Goal: Information Seeking & Learning: Learn about a topic

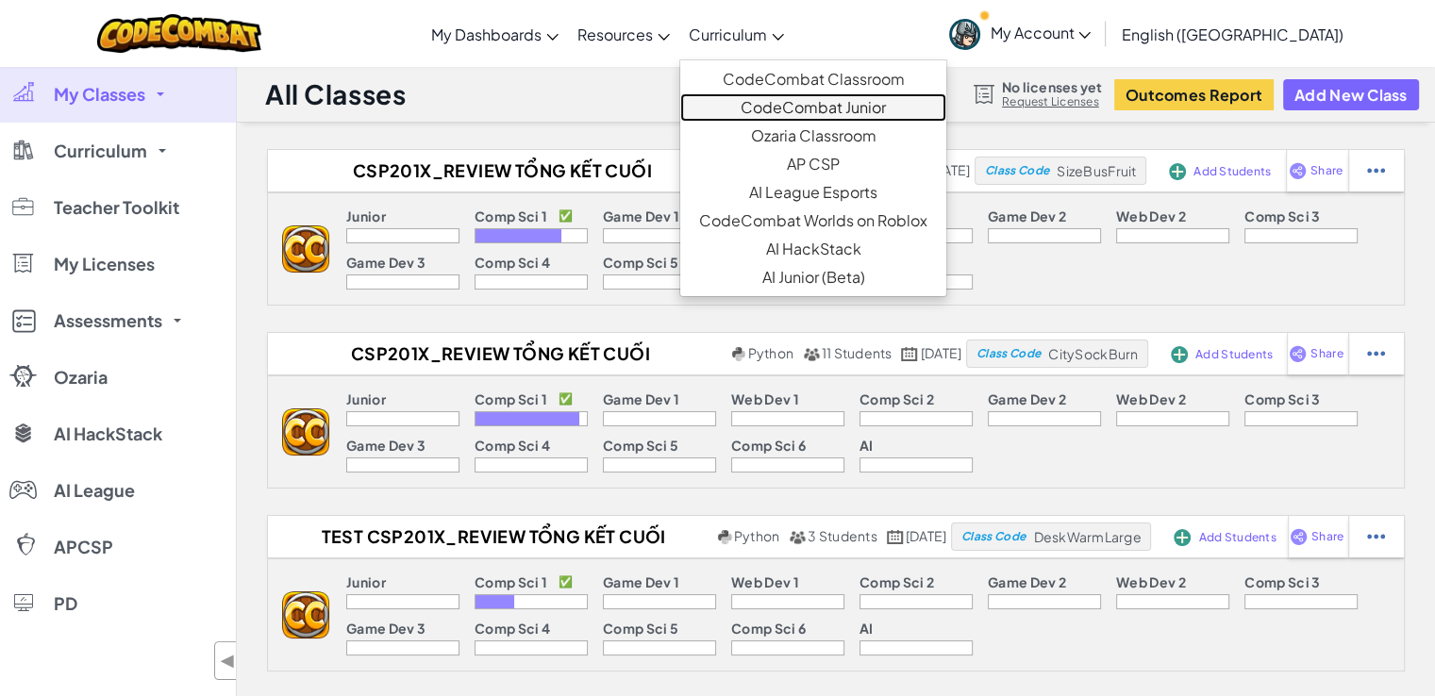
click at [811, 97] on link "CodeCombat Junior" at bounding box center [813, 107] width 266 height 28
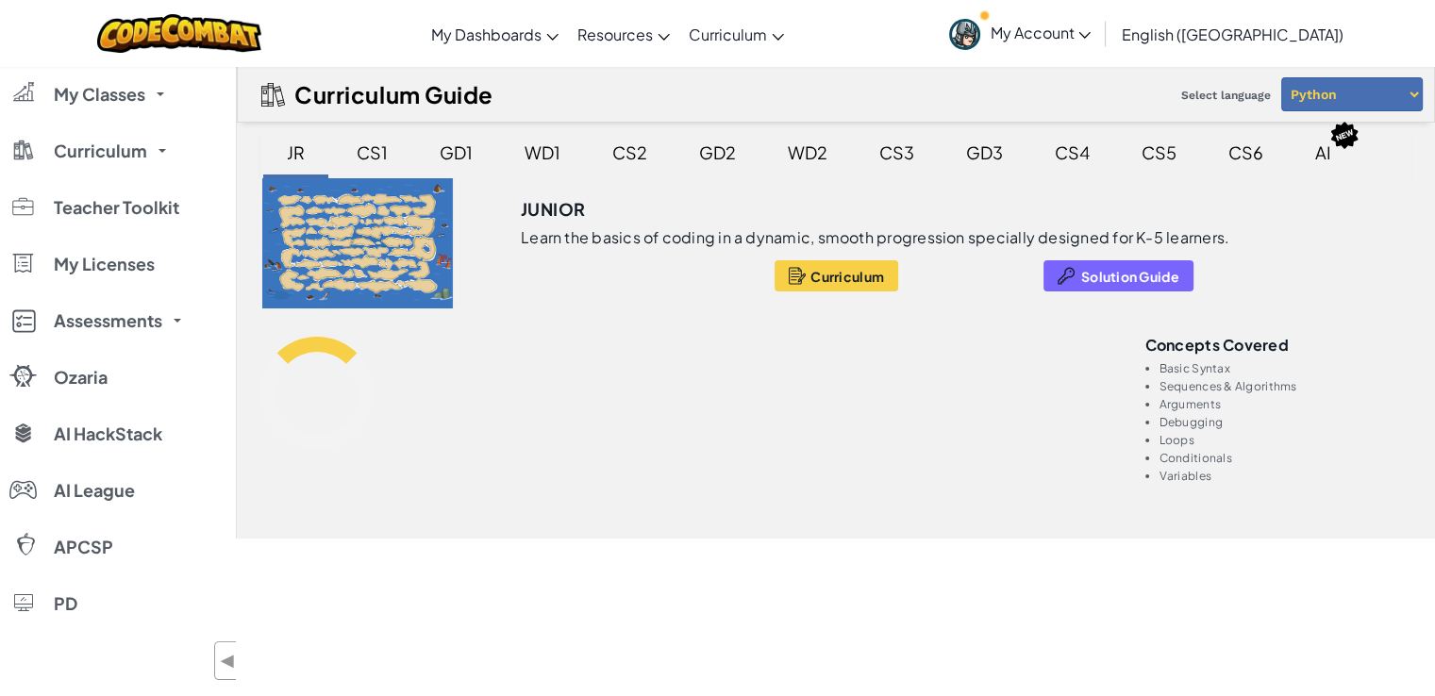
click at [376, 144] on div "CS1" at bounding box center [372, 152] width 69 height 44
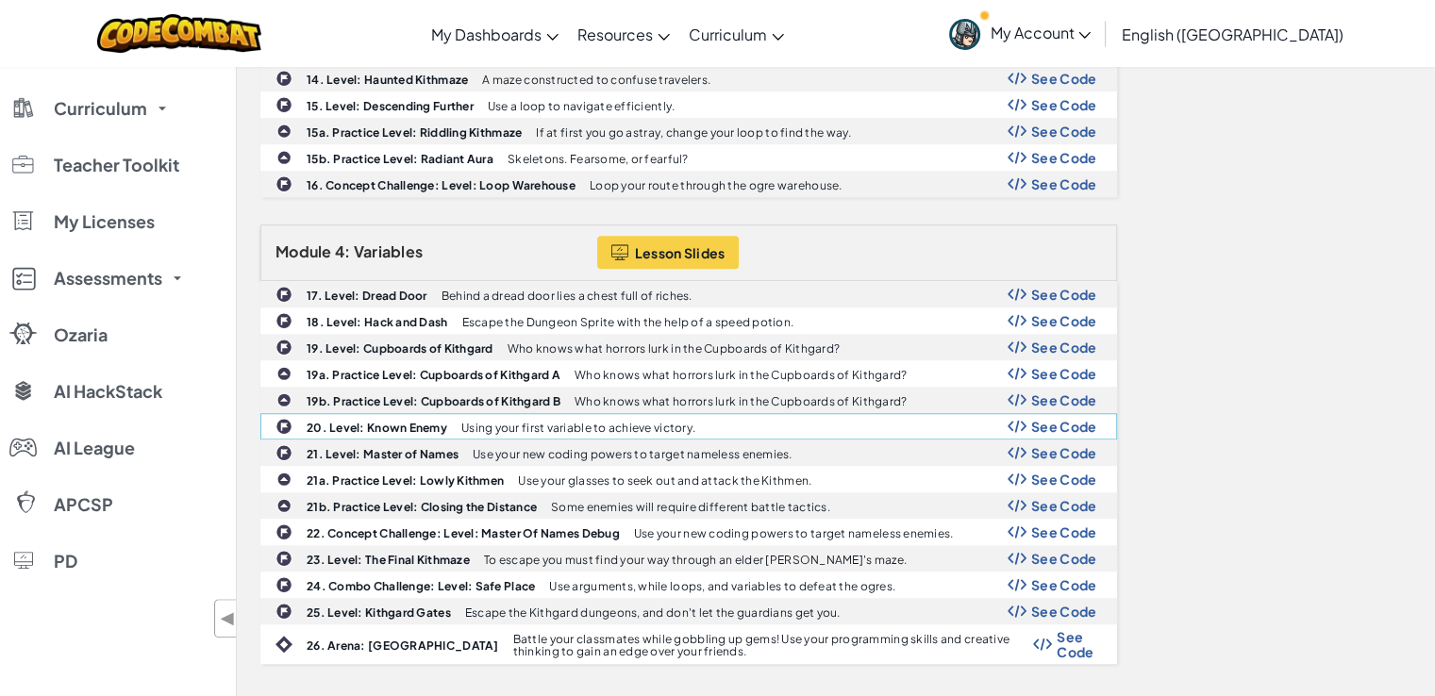
scroll to position [1354, 0]
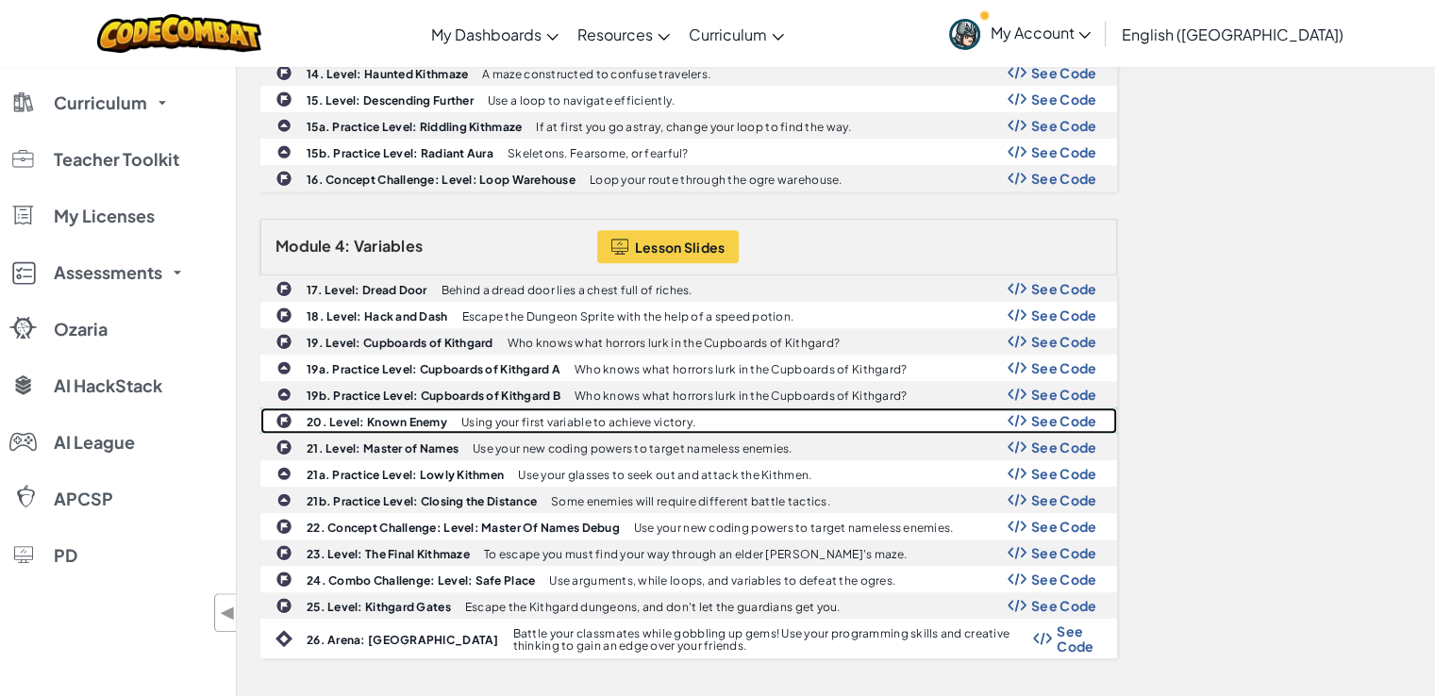
click at [1056, 413] on span "See Code" at bounding box center [1064, 420] width 66 height 15
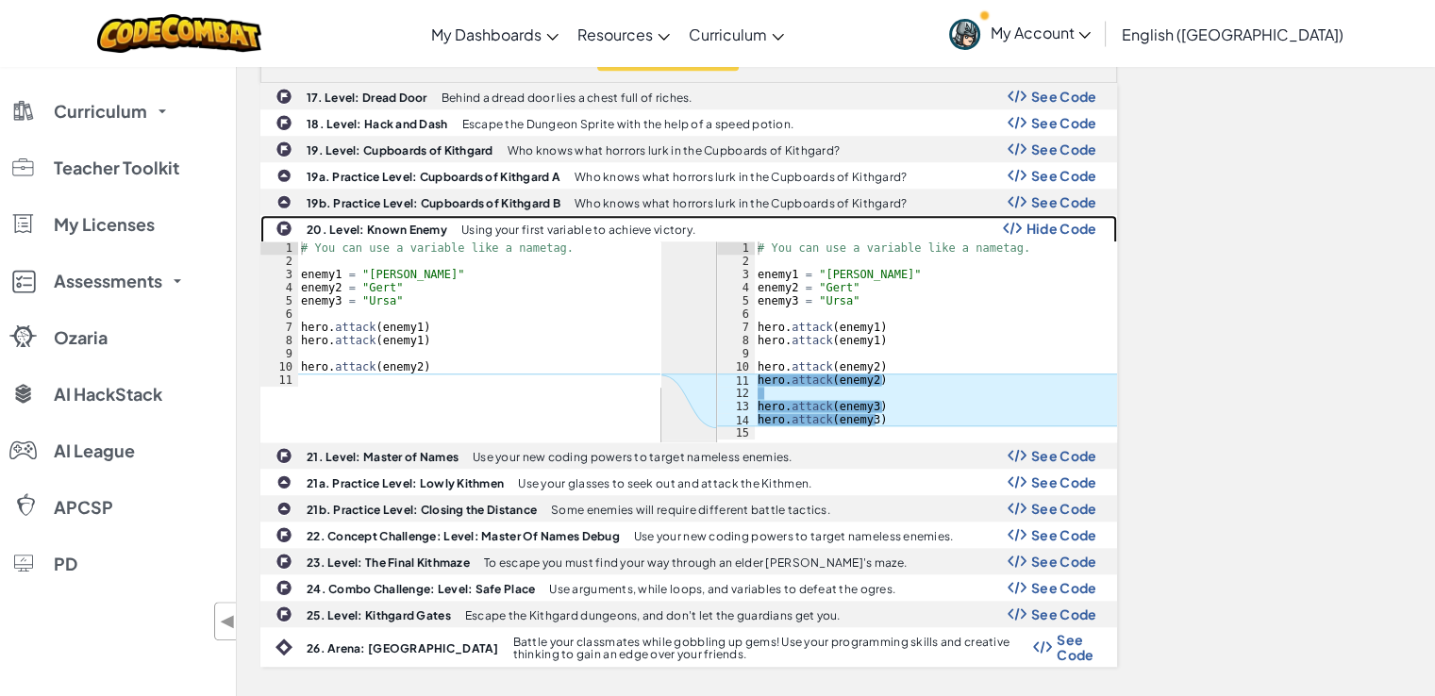
scroll to position [1547, 0]
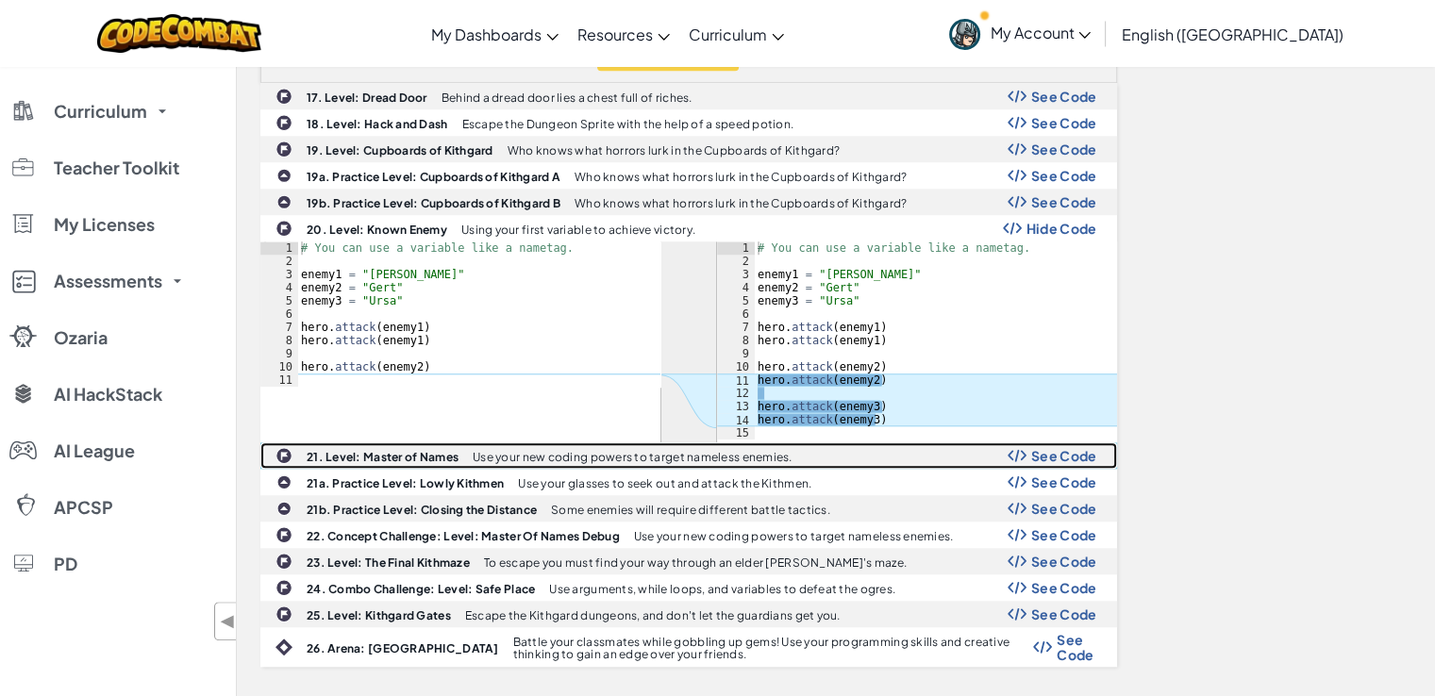
click at [1040, 448] on span "See Code" at bounding box center [1064, 455] width 66 height 15
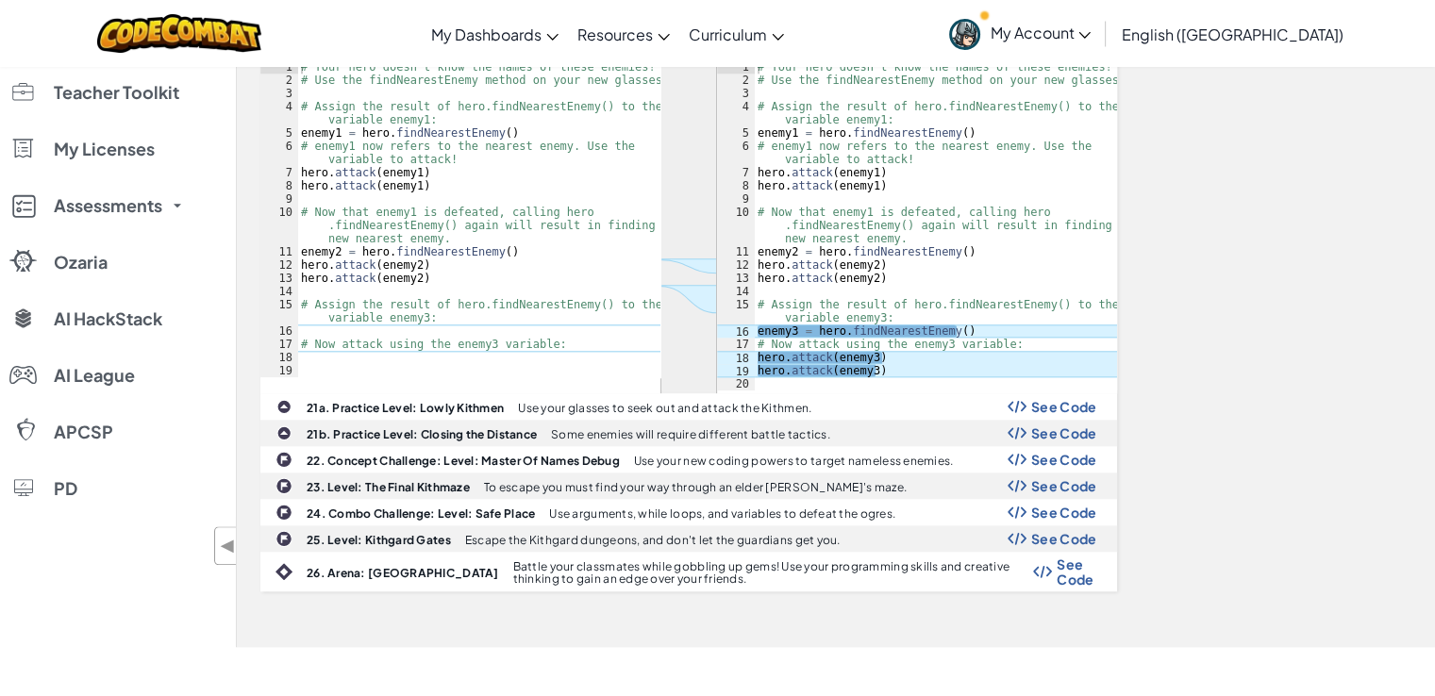
scroll to position [1979, 0]
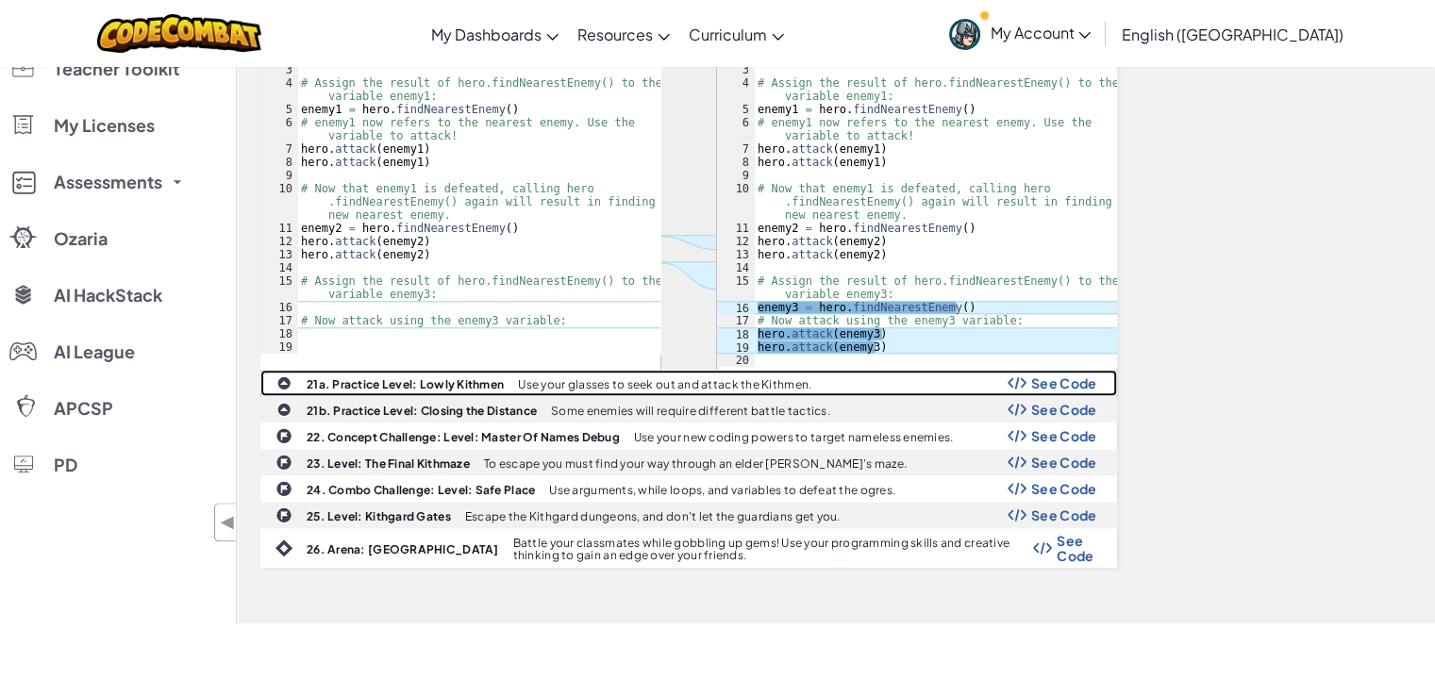
click at [1052, 375] on span "See Code" at bounding box center [1064, 382] width 66 height 15
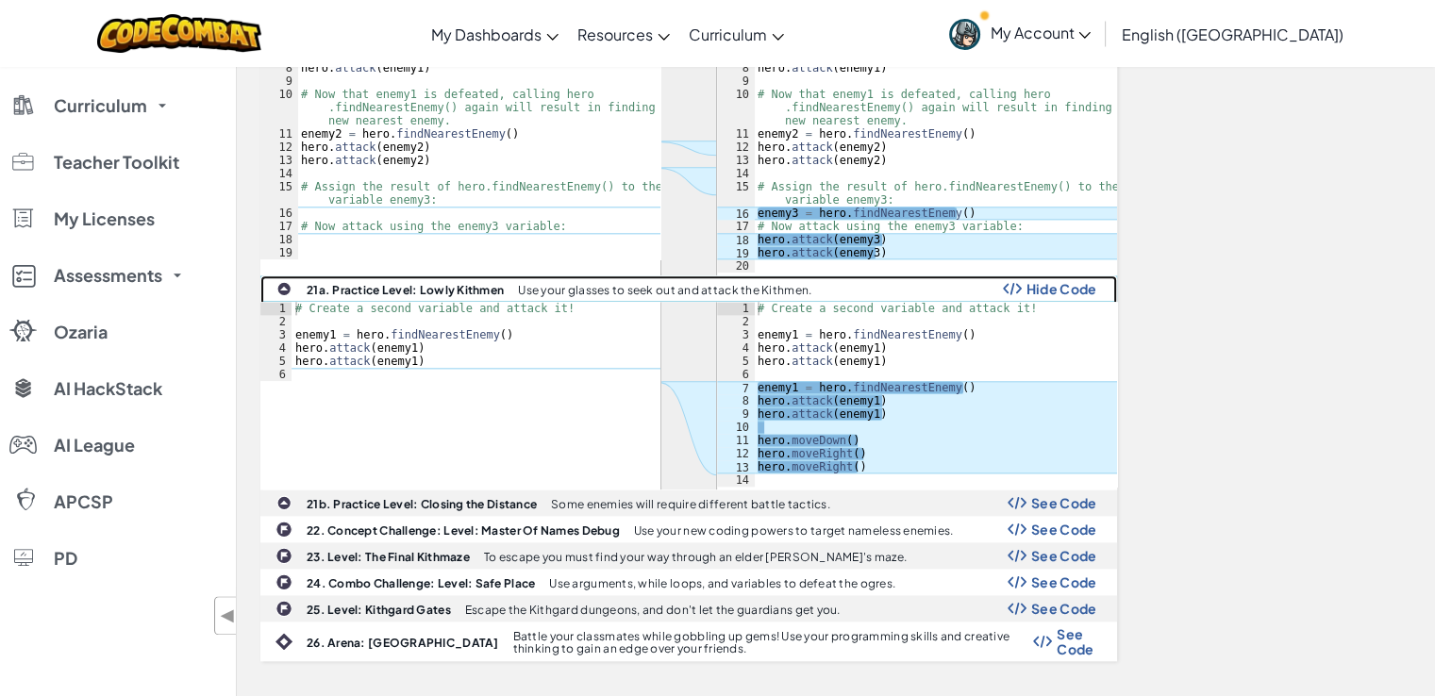
scroll to position [2075, 0]
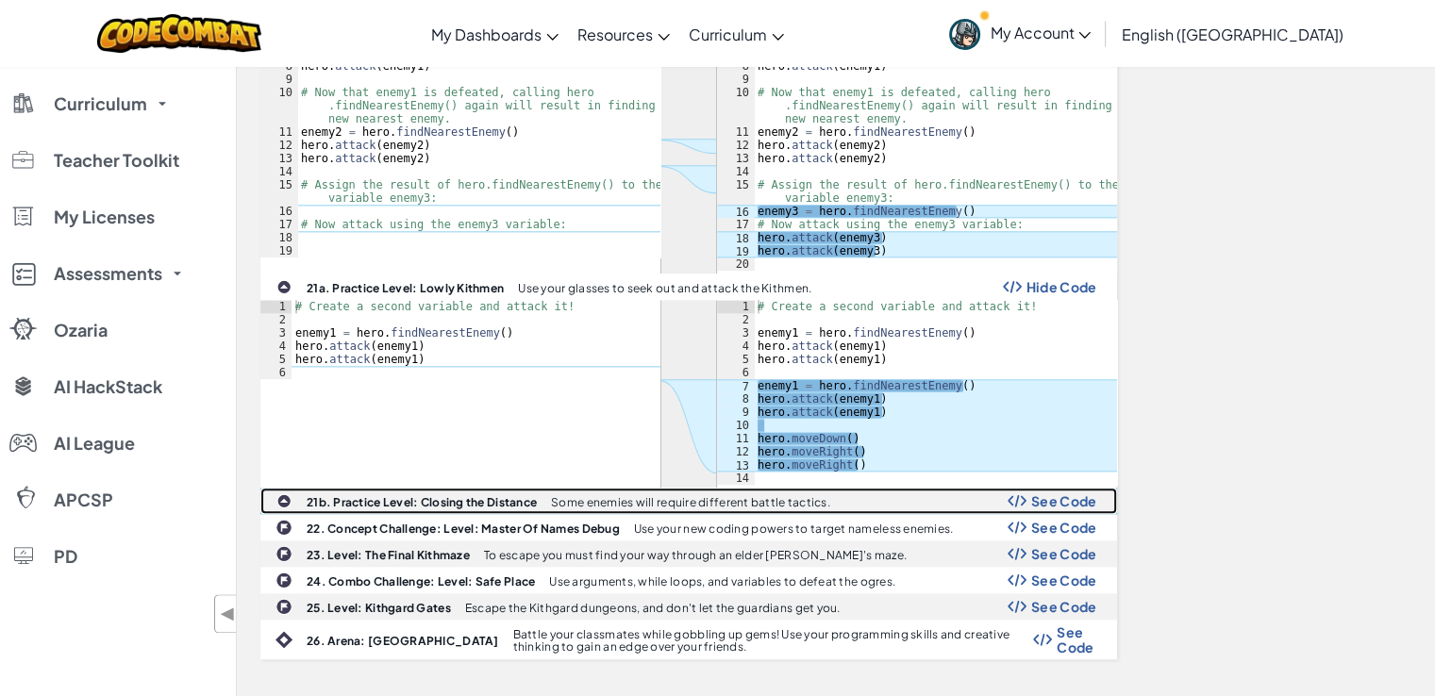
click at [1039, 493] on span "See Code" at bounding box center [1064, 500] width 66 height 15
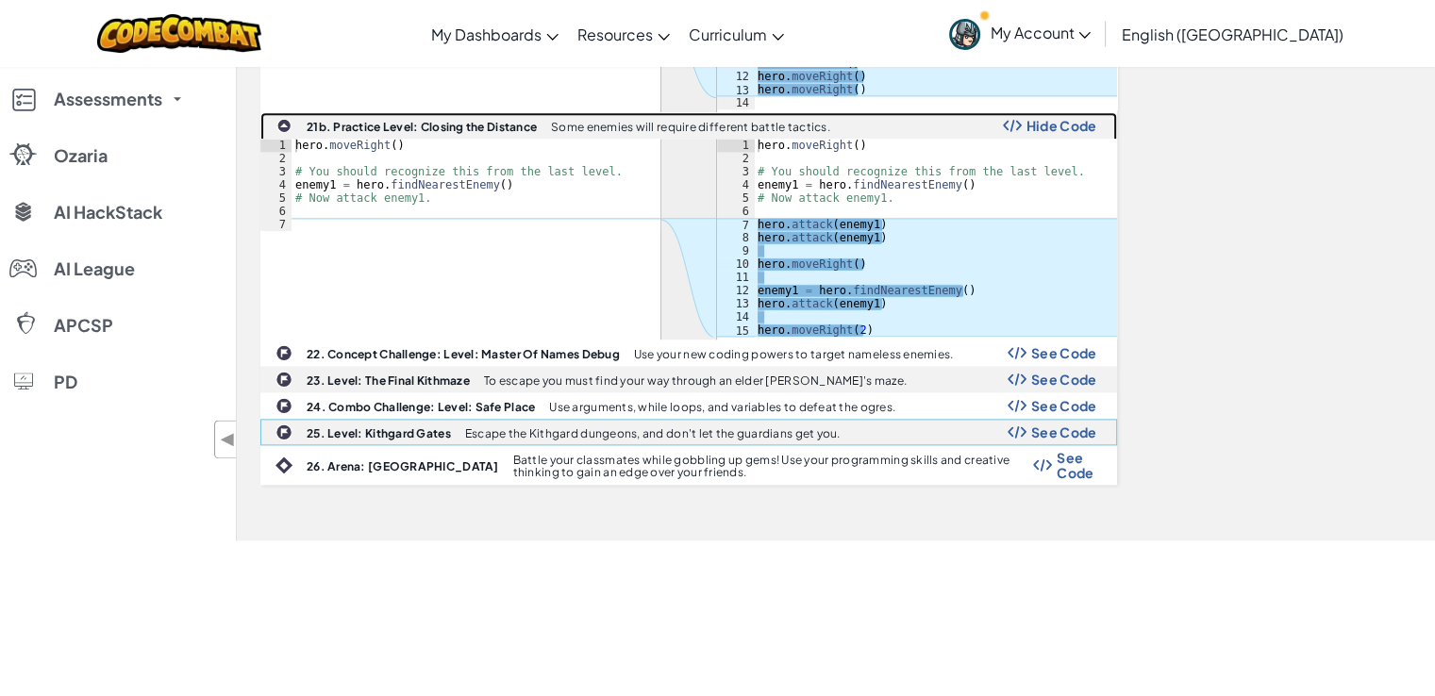
scroll to position [2453, 0]
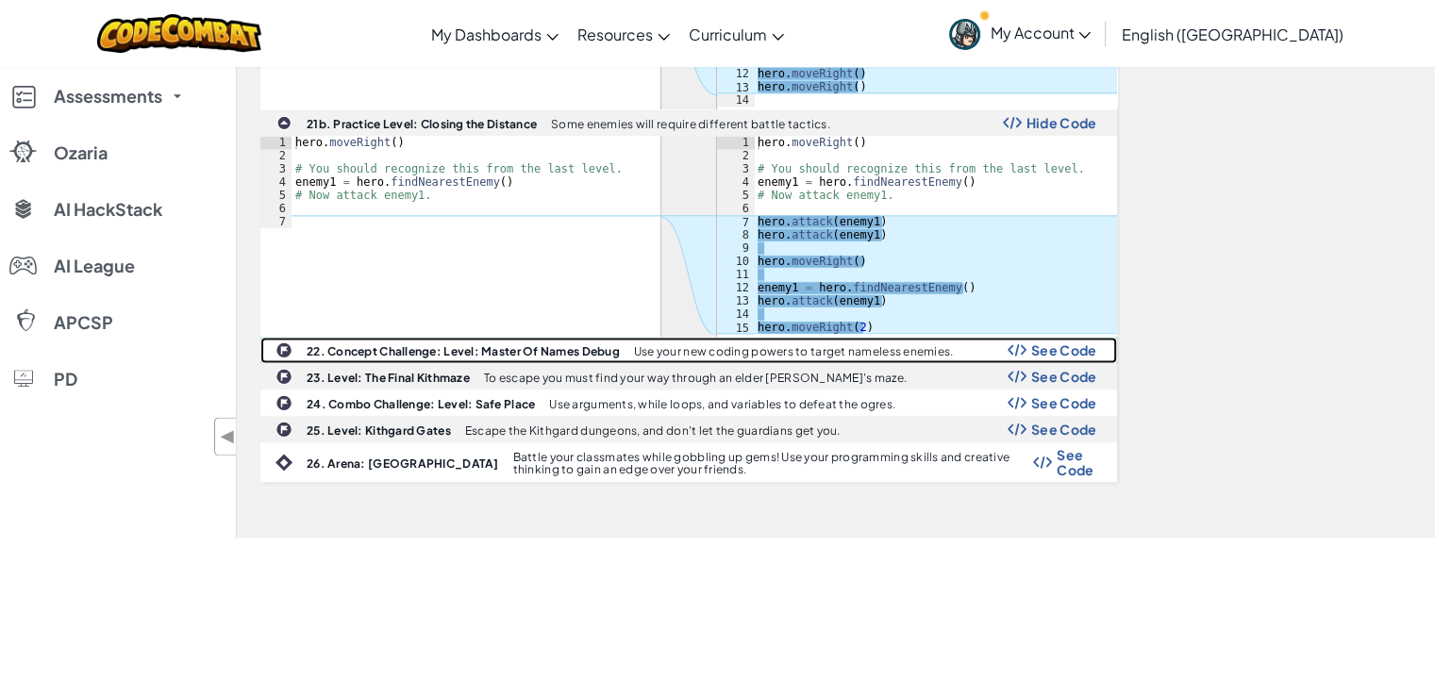
click at [1060, 342] on span "See Code" at bounding box center [1064, 349] width 66 height 15
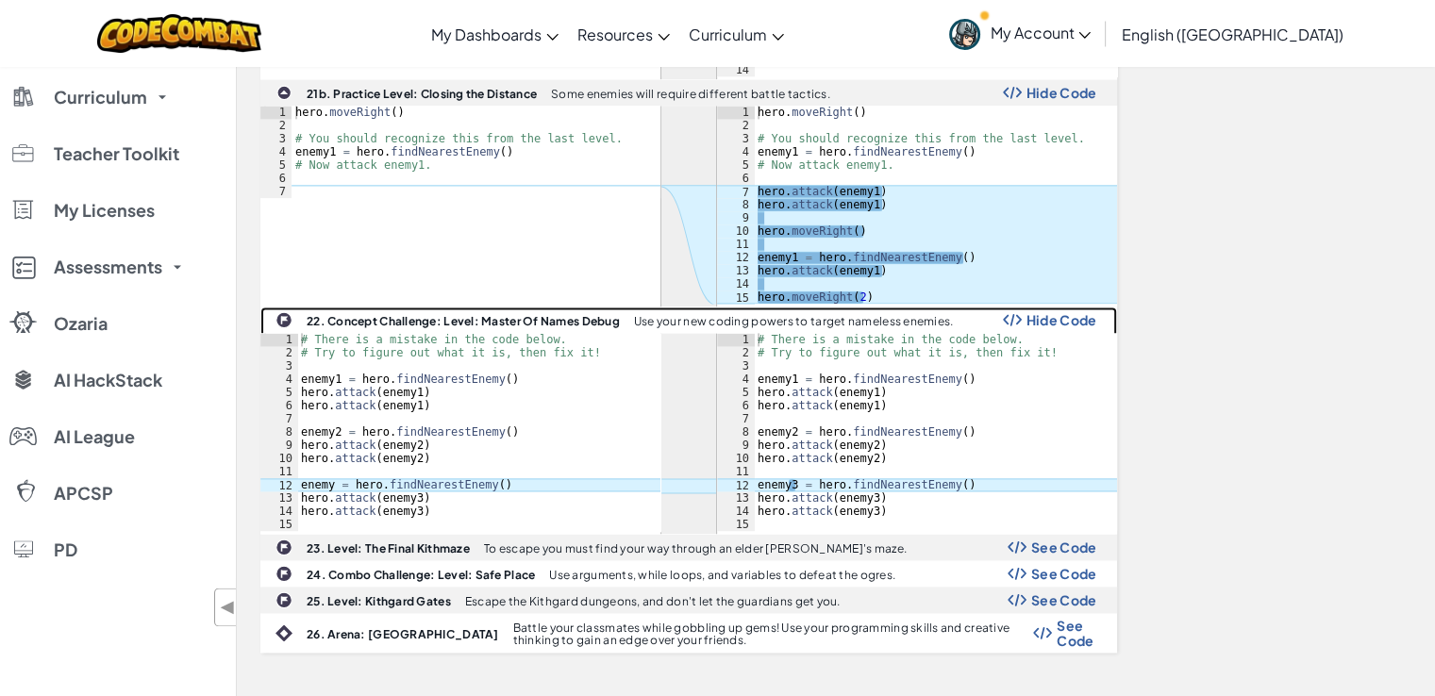
scroll to position [2507, 0]
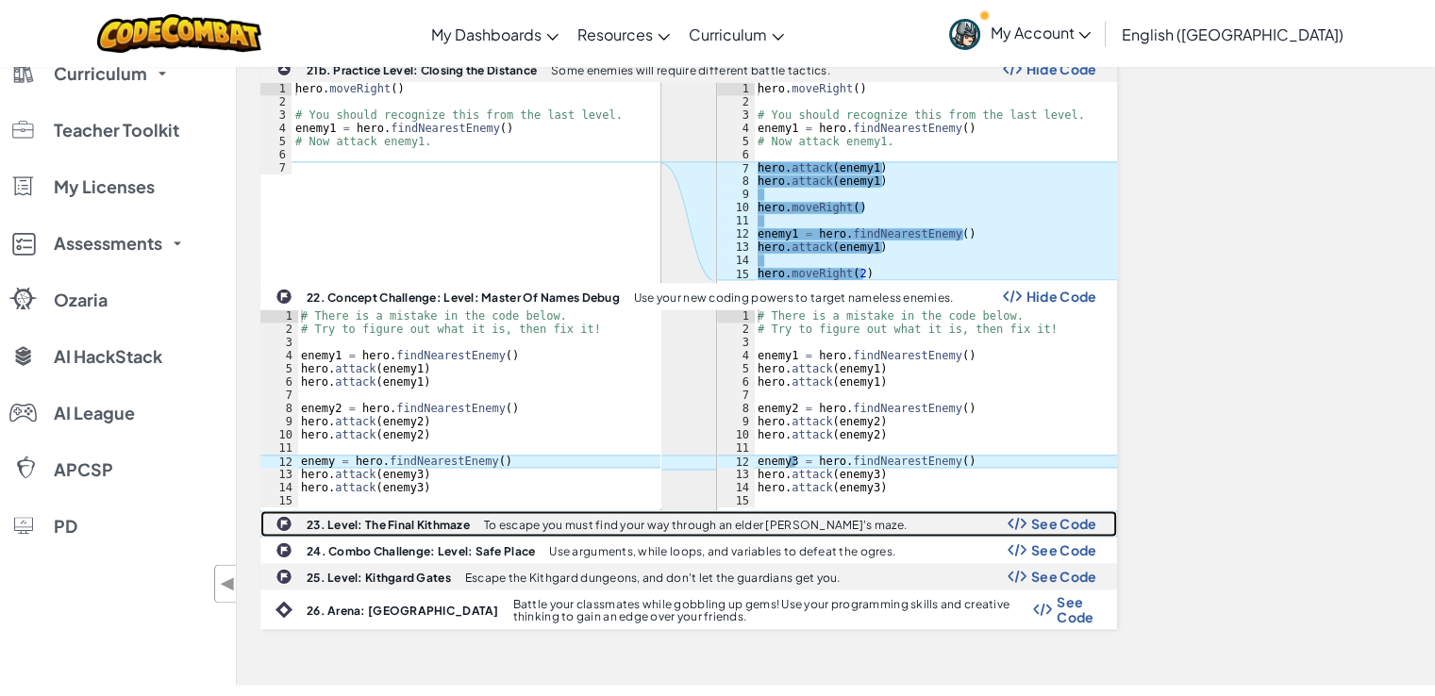
click at [1041, 516] on span "See Code" at bounding box center [1064, 523] width 66 height 15
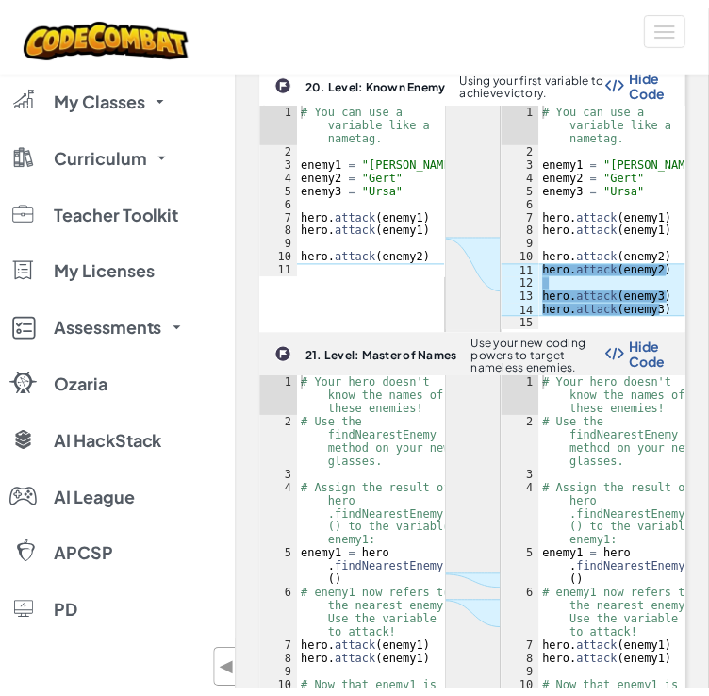
scroll to position [2620, 0]
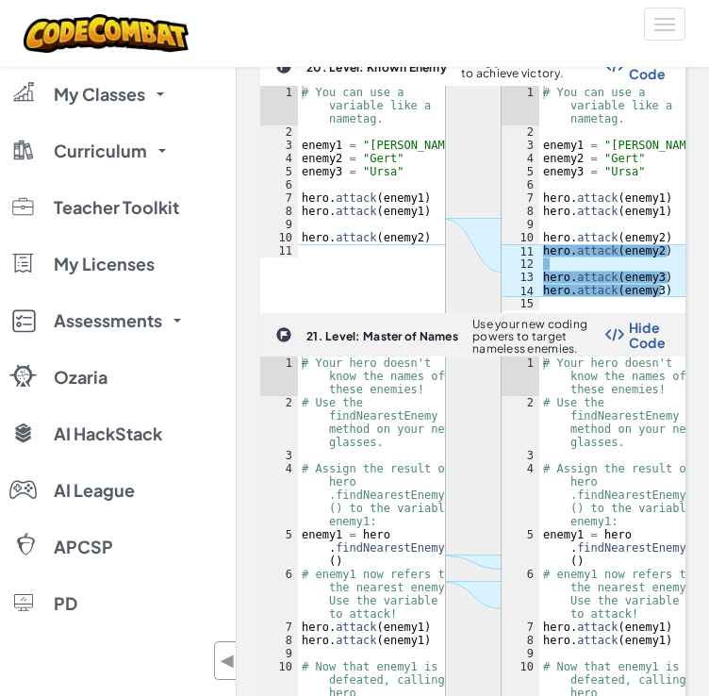
type textarea "# Your hero doesn't know the names of these enemies!"
click at [287, 469] on div "4" at bounding box center [279, 495] width 38 height 66
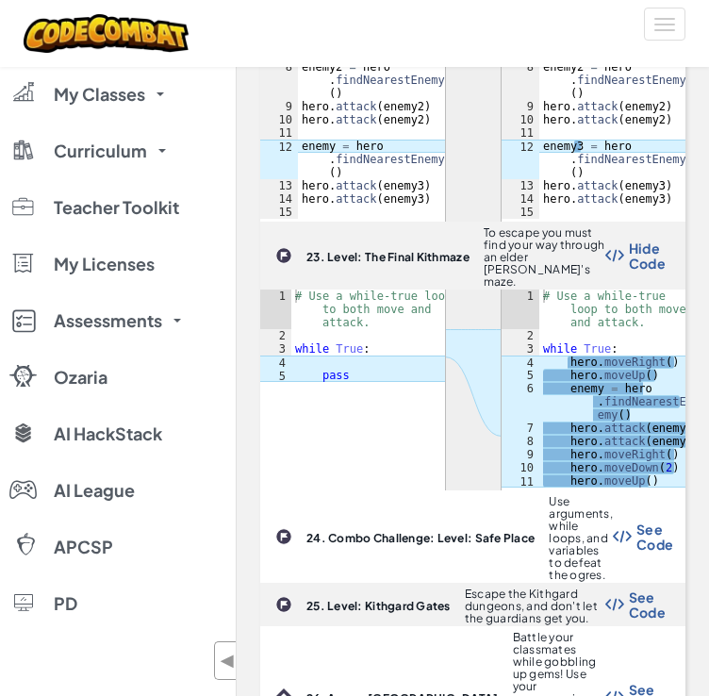
scroll to position [4524, 0]
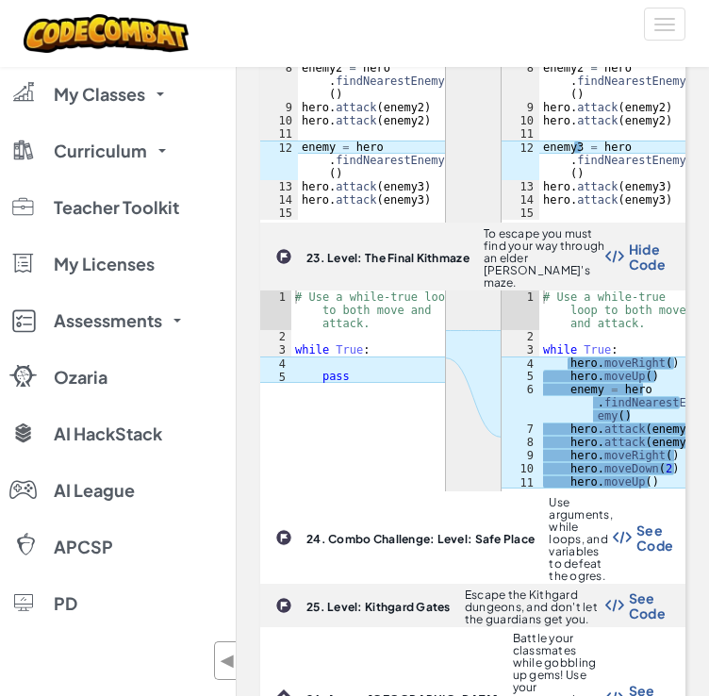
type textarea "while True:"
click at [542, 323] on div "# Use a while-true loop to both move and attack. while True : hero . moveRight …" at bounding box center [613, 416] width 147 height 251
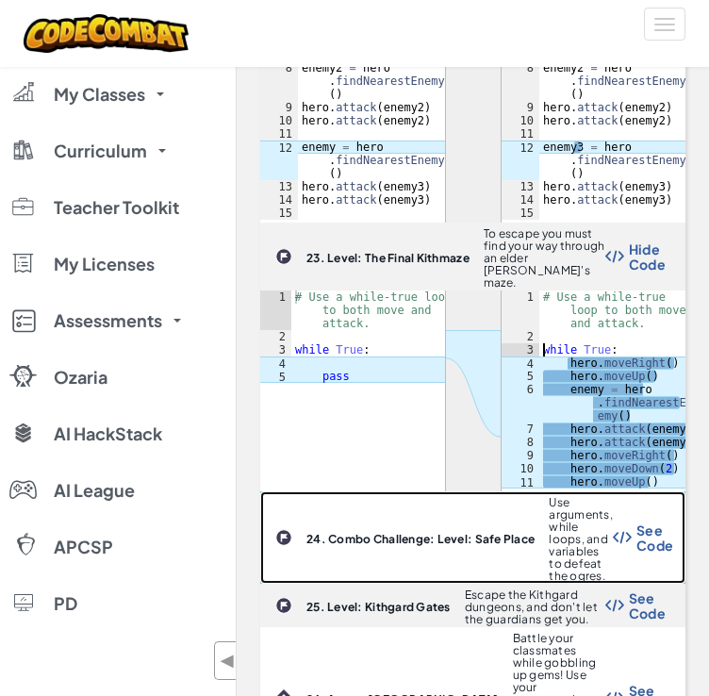
click at [671, 492] on div "24. Combo Challenge: Level: Safe Place Use arguments, while loops, and variable…" at bounding box center [472, 537] width 423 height 91
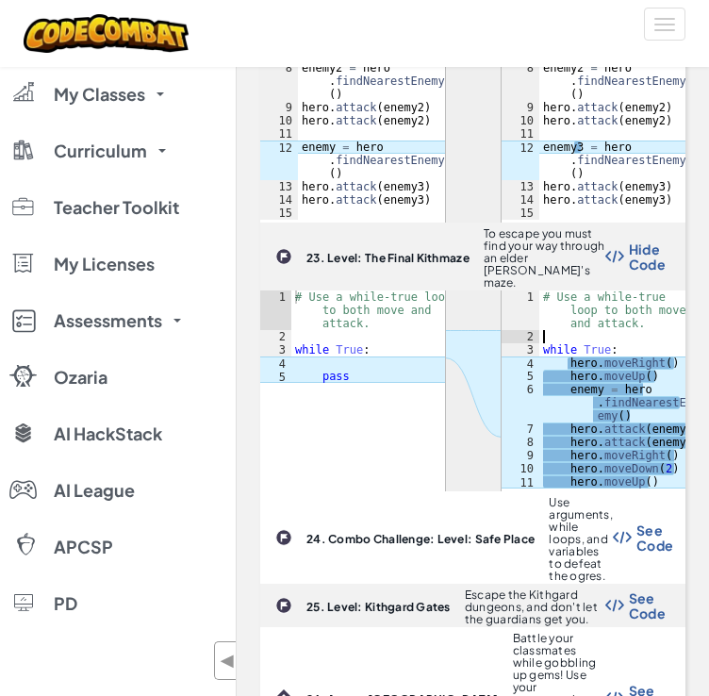
click at [540, 315] on div "# Use a while-true loop to both move and attack. while True : hero . moveRight …" at bounding box center [613, 416] width 147 height 251
click at [540, 332] on div "# Use a while-true loop to both move and attack. while True : hero . moveRight …" at bounding box center [613, 416] width 147 height 251
drag, startPoint x: 559, startPoint y: 342, endPoint x: 540, endPoint y: 332, distance: 22.4
click at [540, 332] on div "# Use a while-true loop to both move and attack. while True : hero . moveRight …" at bounding box center [613, 416] width 147 height 251
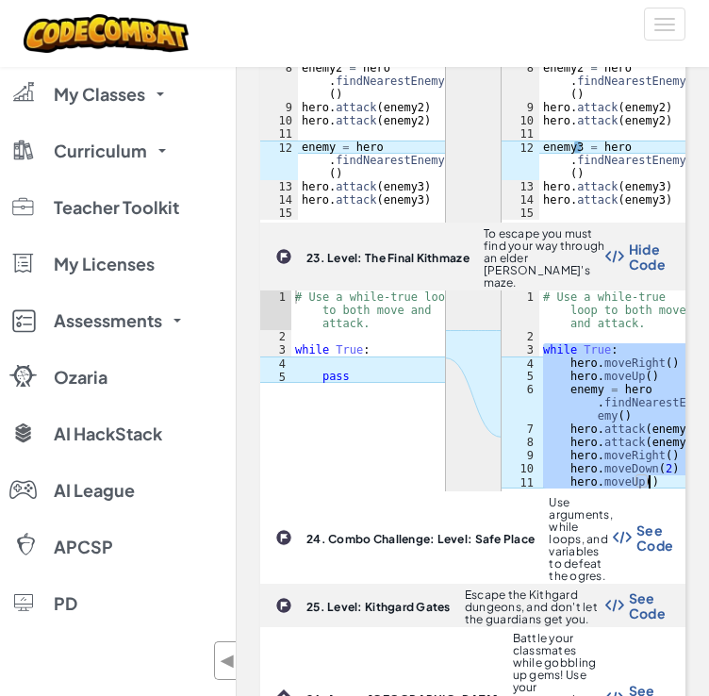
drag, startPoint x: 539, startPoint y: 325, endPoint x: 672, endPoint y: 453, distance: 184.8
click at [672, 453] on div "# Use a while-true loop to both move and attack. while True : hero . moveRight …" at bounding box center [613, 416] width 147 height 251
type textarea "hero.moveDown(2) hero.moveUp()"
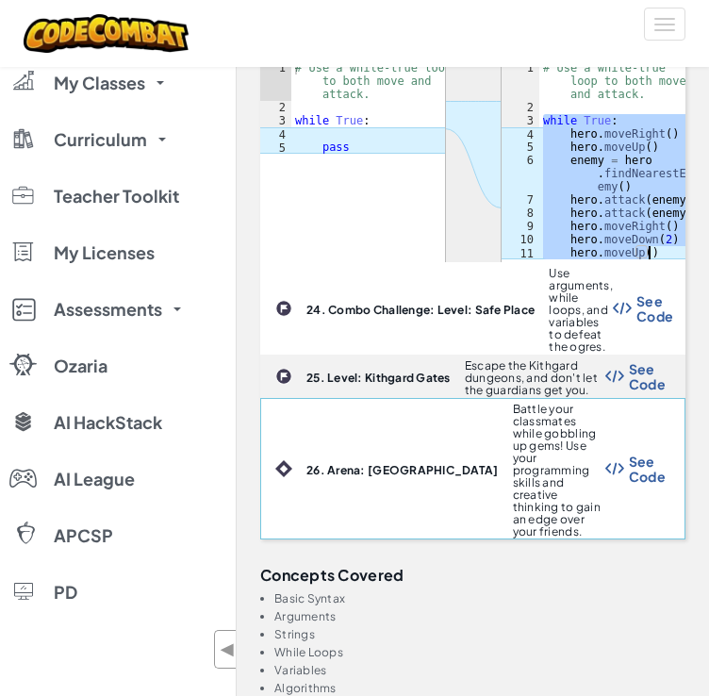
scroll to position [4749, 0]
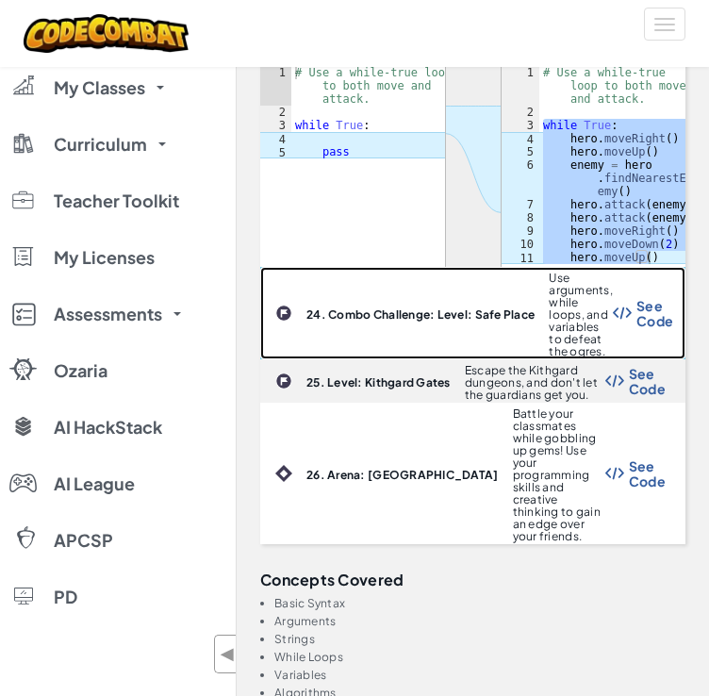
click at [642, 299] on span "See Code" at bounding box center [655, 313] width 37 height 30
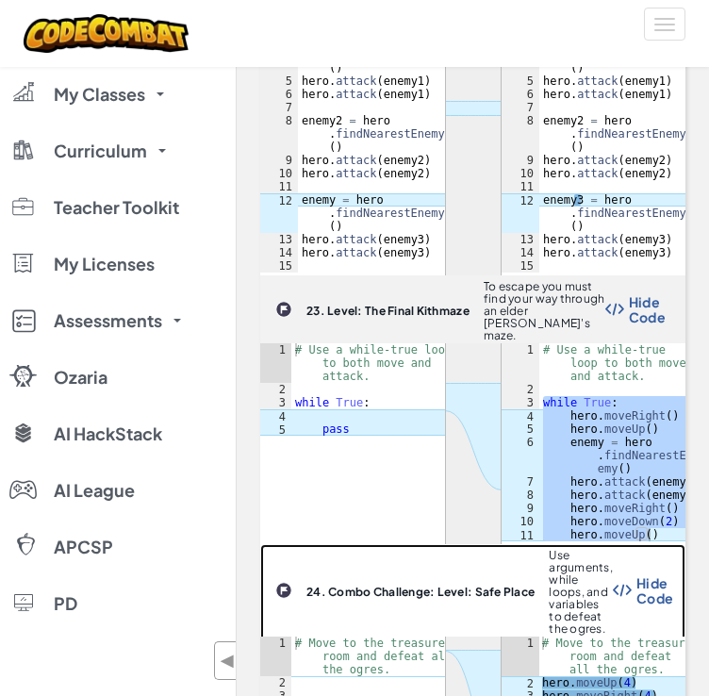
scroll to position [4461, 0]
